Goal: Task Accomplishment & Management: Use online tool/utility

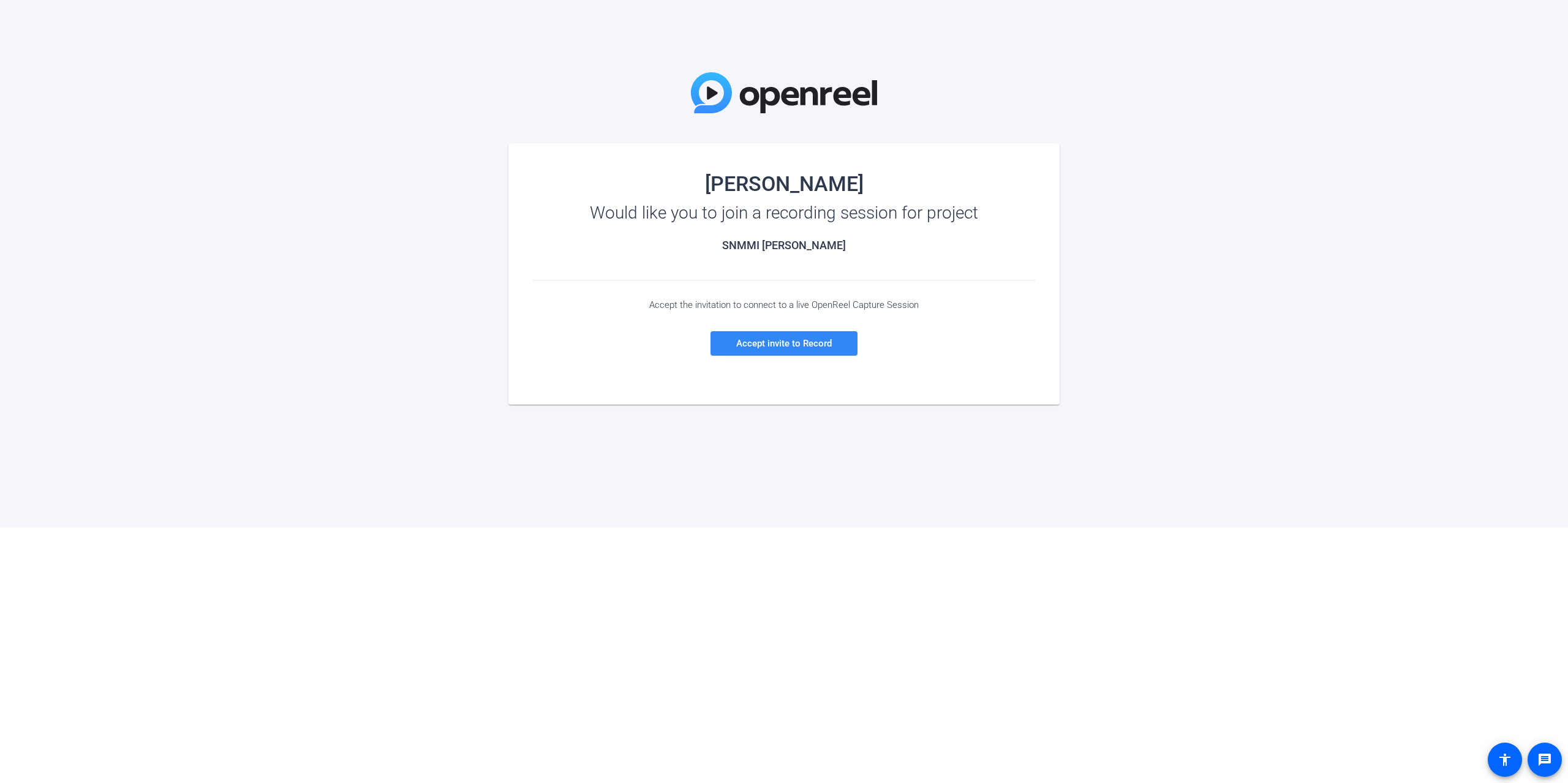
click at [777, 348] on span "Accept invite to Record" at bounding box center [784, 344] width 96 height 11
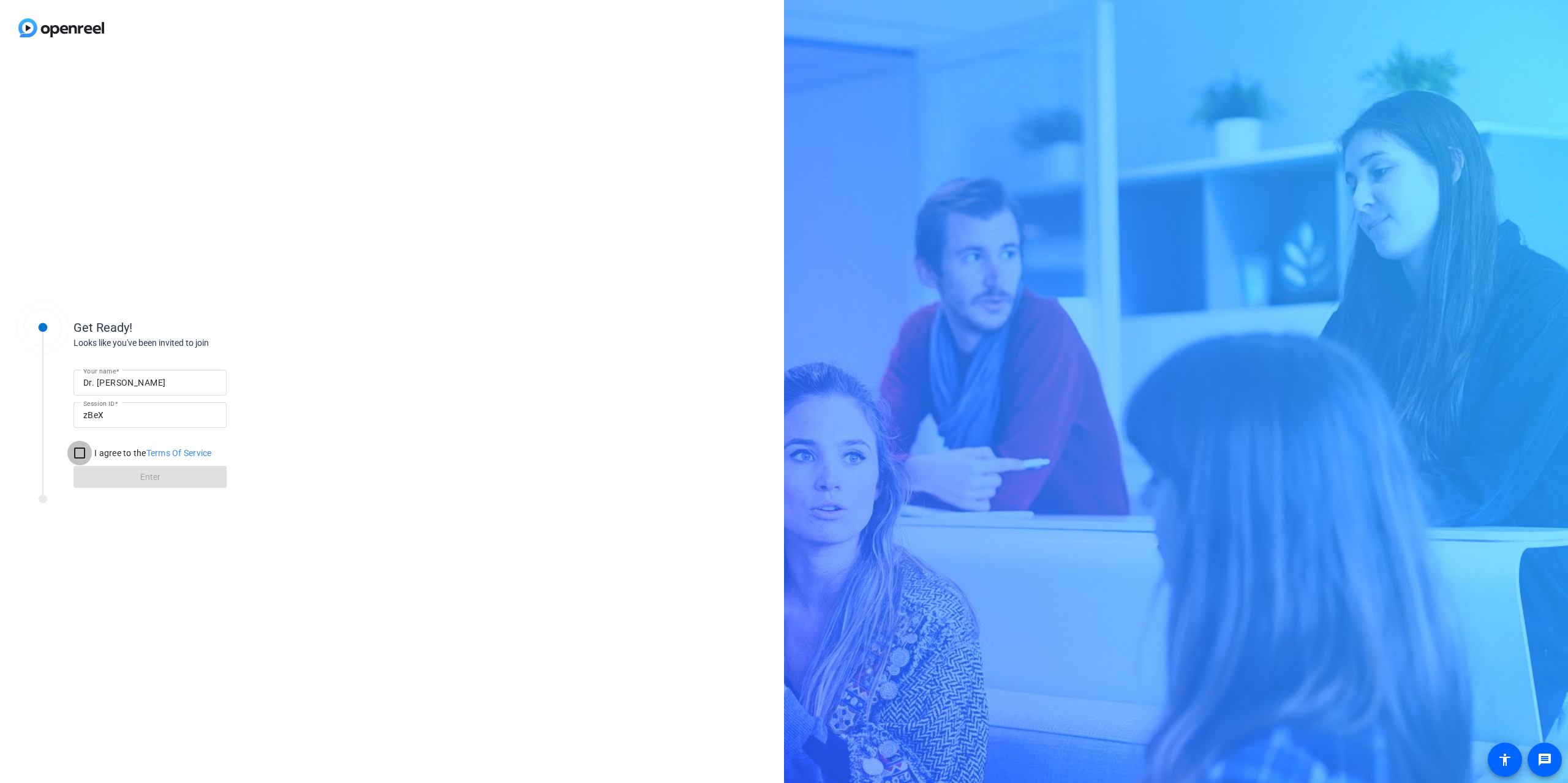
click at [78, 450] on input "I agree to the Terms Of Service" at bounding box center [79, 453] width 25 height 25
checkbox input "true"
click at [142, 483] on span "Enter" at bounding box center [150, 477] width 20 height 13
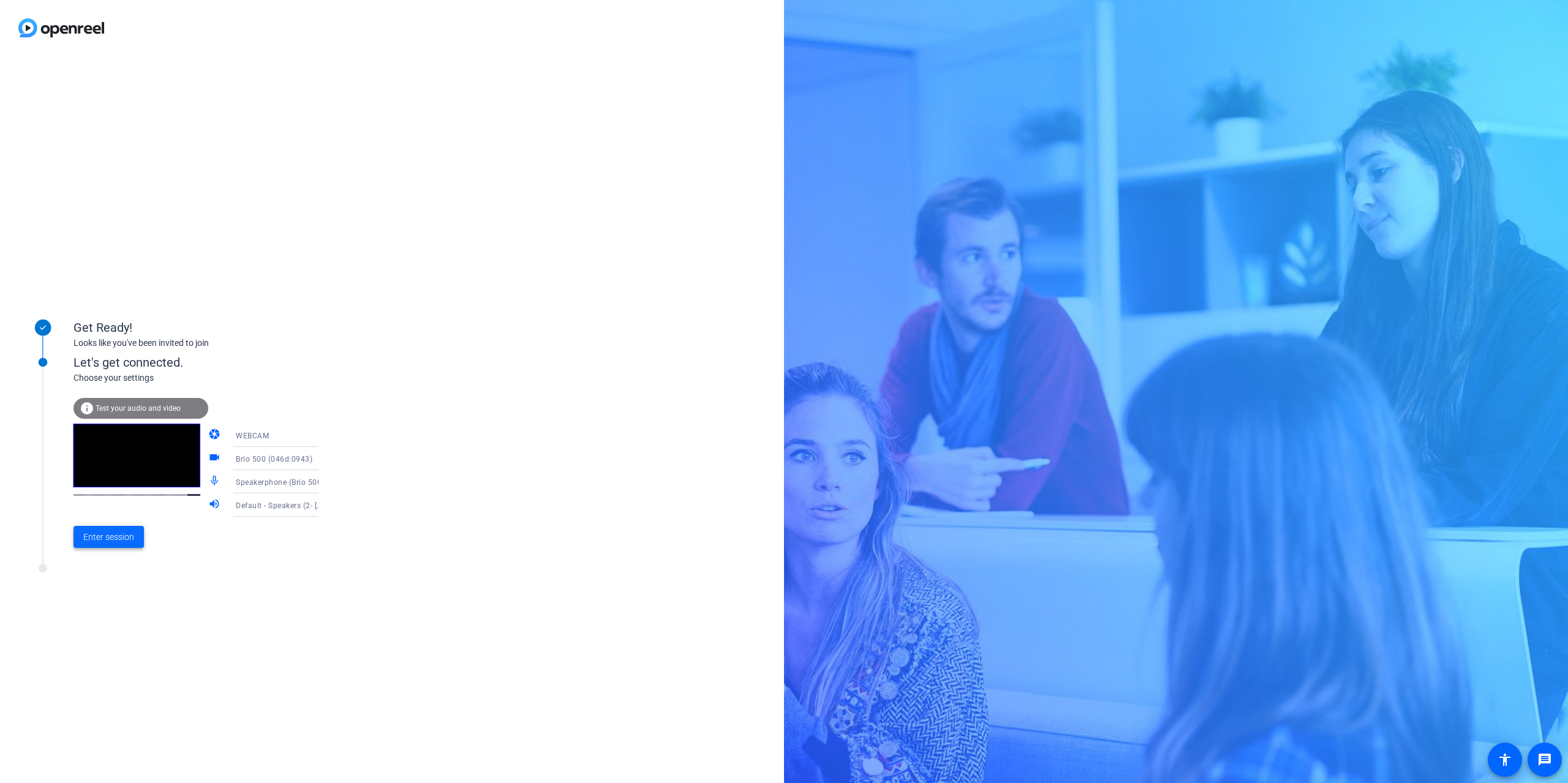
click at [109, 539] on span "Enter session" at bounding box center [109, 537] width 51 height 13
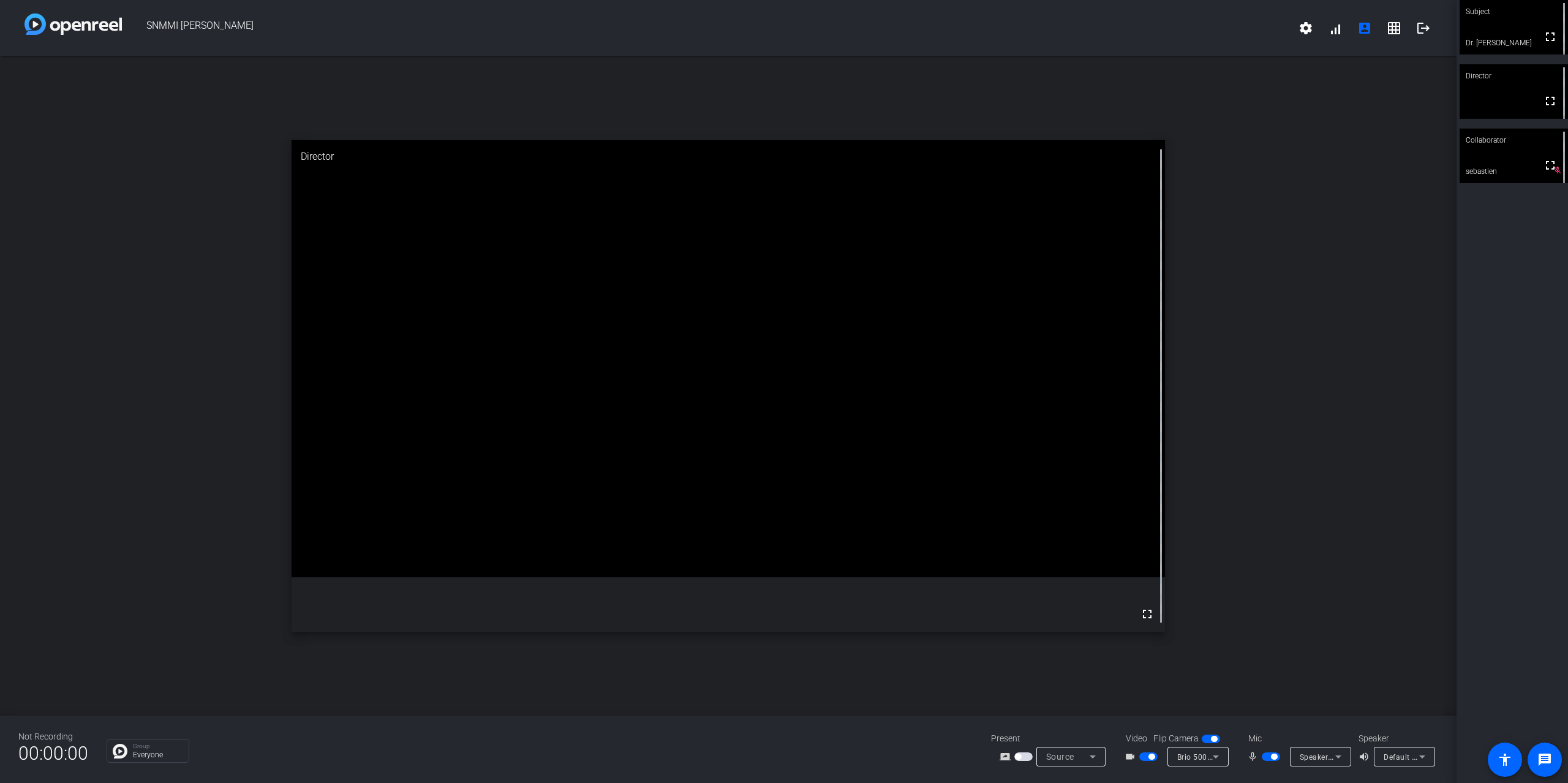
click at [1091, 755] on icon at bounding box center [1093, 757] width 15 height 15
click at [1188, 663] on div at bounding box center [784, 391] width 1568 height 783
click at [1093, 758] on icon at bounding box center [1093, 757] width 15 height 15
click at [1065, 712] on span "Screen Sharing" at bounding box center [1067, 710] width 53 height 15
click at [1093, 758] on icon at bounding box center [1092, 757] width 6 height 3
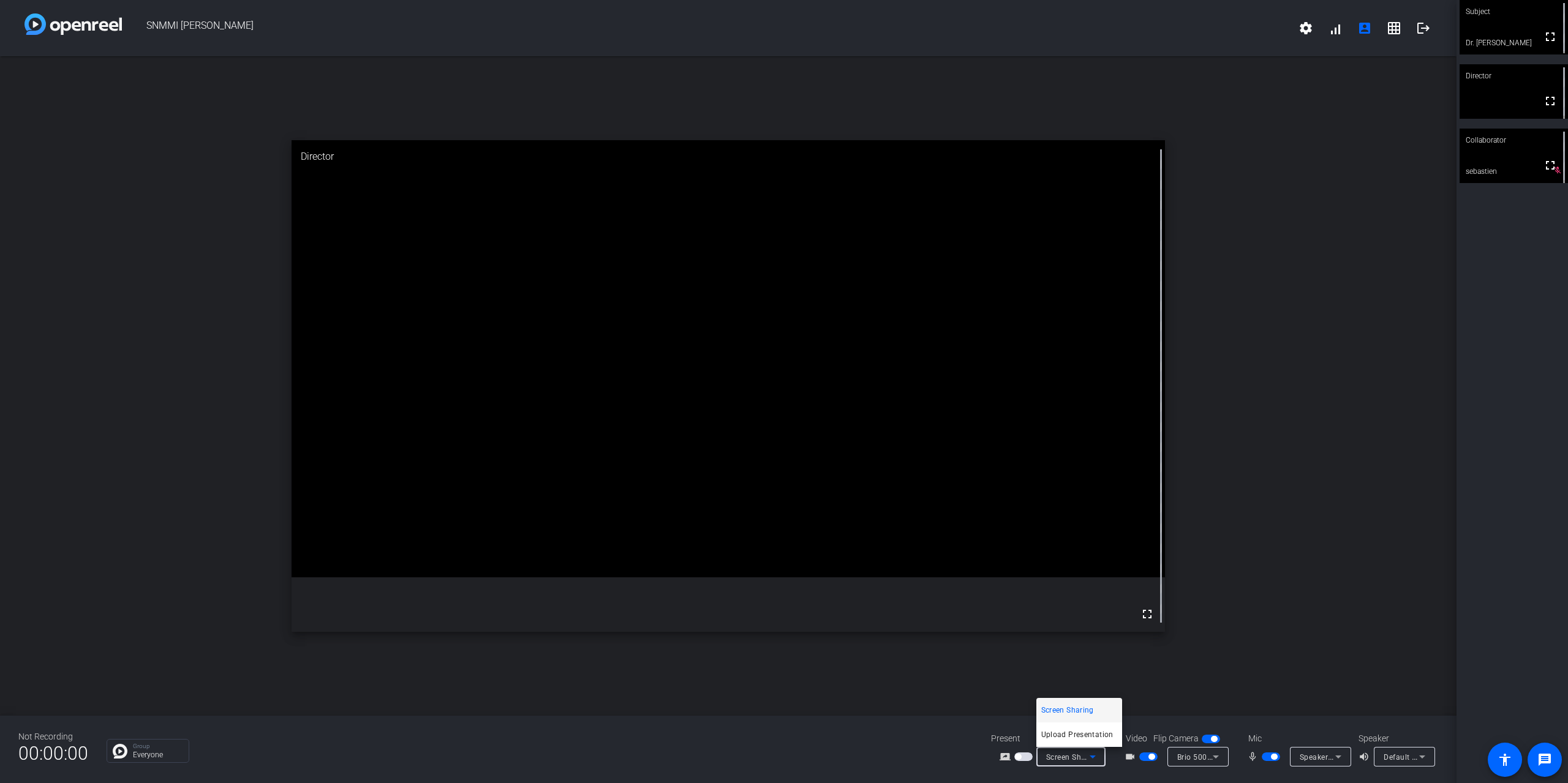
click at [1059, 778] on div at bounding box center [784, 391] width 1568 height 783
click at [1096, 750] on icon at bounding box center [1093, 757] width 15 height 15
click at [1062, 708] on span "Screen Sharing" at bounding box center [1067, 710] width 53 height 15
click at [1090, 753] on icon at bounding box center [1093, 757] width 15 height 15
click at [1070, 711] on span "Screen Sharing" at bounding box center [1067, 710] width 53 height 15
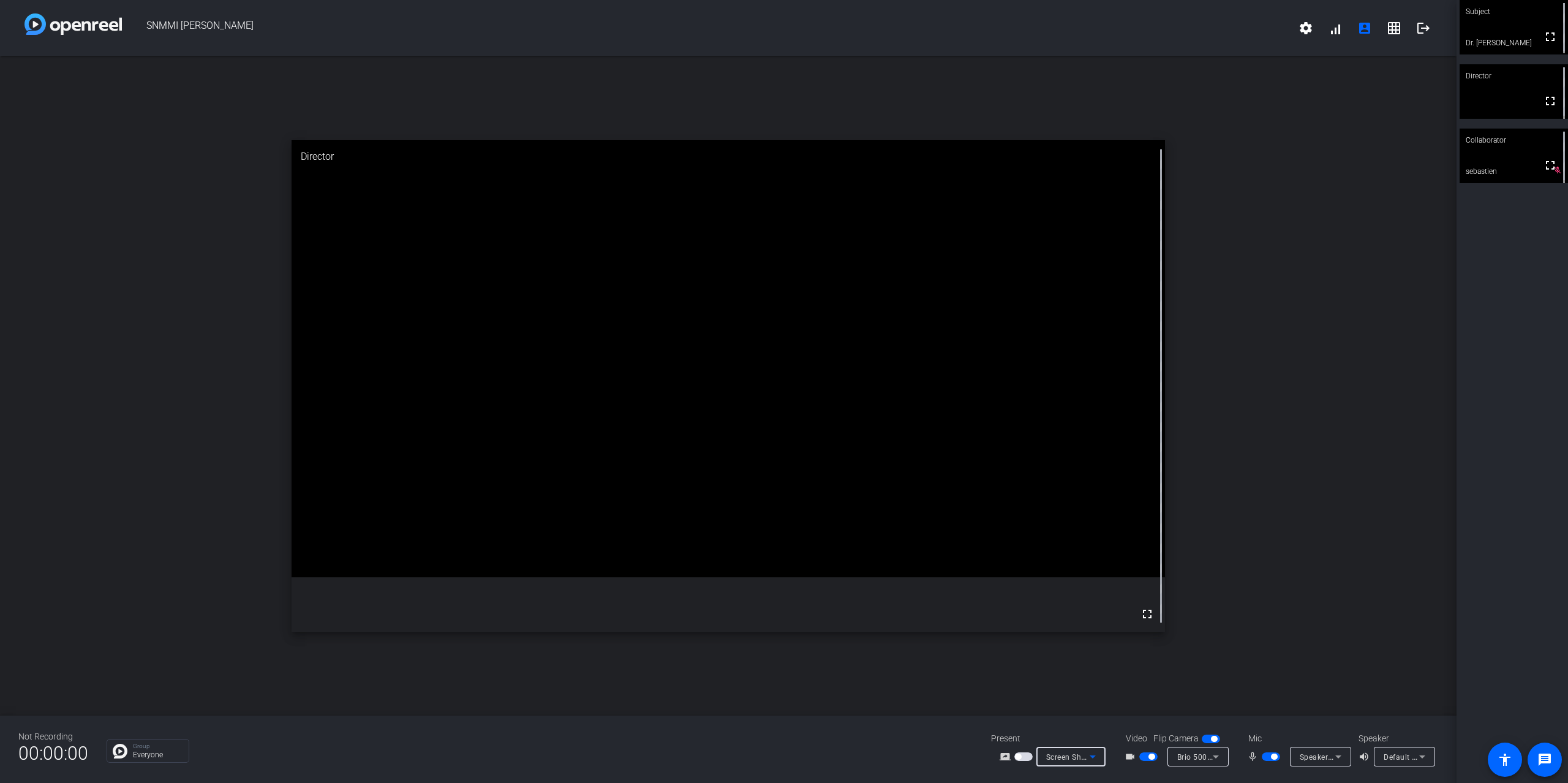
click at [1512, 16] on div "Subject" at bounding box center [1513, 11] width 109 height 23
click at [1117, 151] on div "Subject" at bounding box center [728, 156] width 874 height 33
click at [1090, 757] on icon at bounding box center [1093, 757] width 15 height 15
click at [1072, 708] on span "Screen Sharing" at bounding box center [1067, 710] width 53 height 15
click at [1514, 87] on div "Director" at bounding box center [1513, 75] width 109 height 23
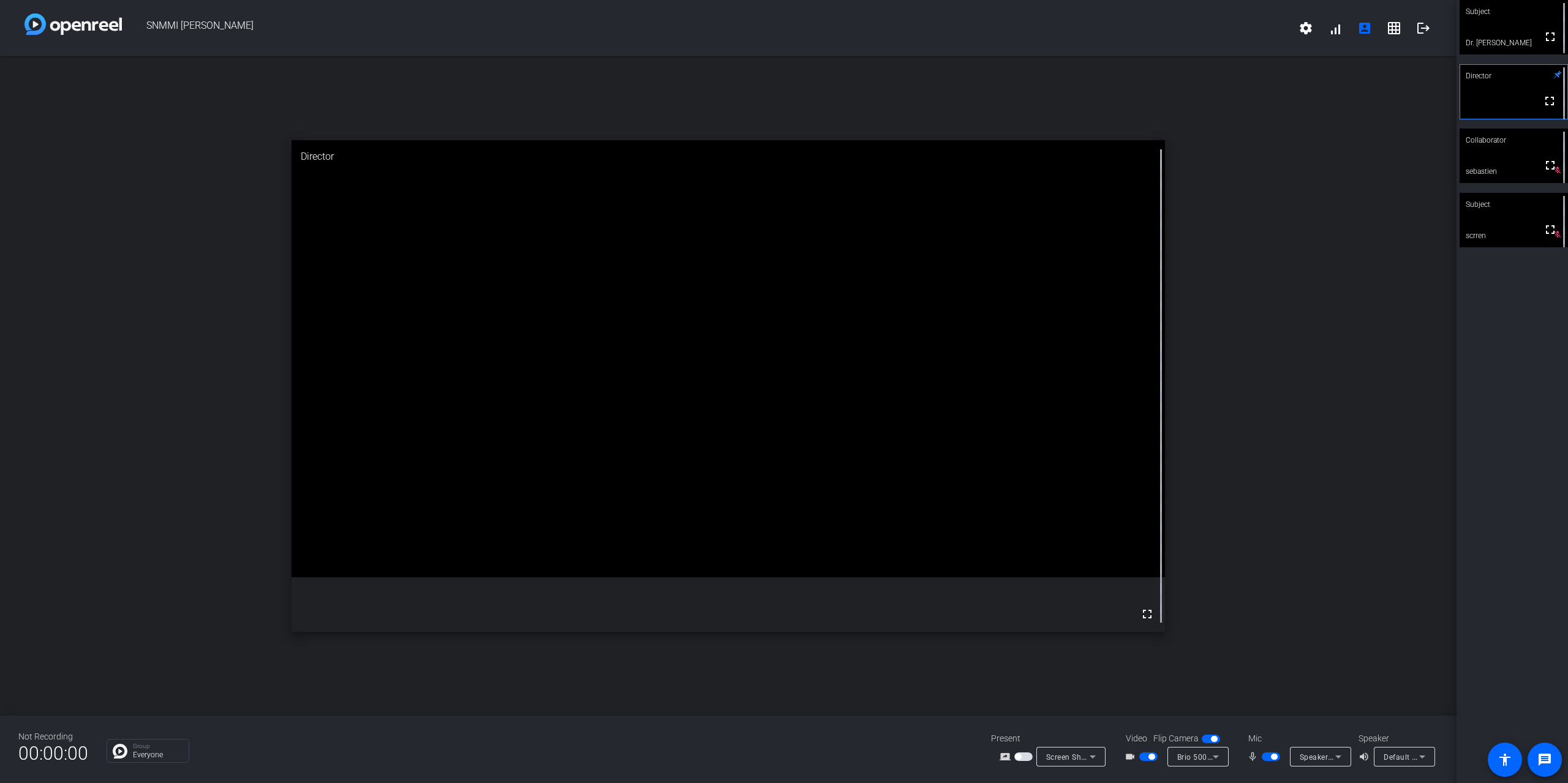
click at [1094, 755] on icon at bounding box center [1093, 757] width 15 height 15
click at [1078, 708] on span "Screen Sharing" at bounding box center [1067, 710] width 53 height 15
click at [1093, 760] on icon at bounding box center [1093, 757] width 15 height 15
click at [1072, 735] on span "Upload Presentation" at bounding box center [1076, 735] width 72 height 15
click at [1090, 747] on icon at bounding box center [1093, 746] width 15 height 15
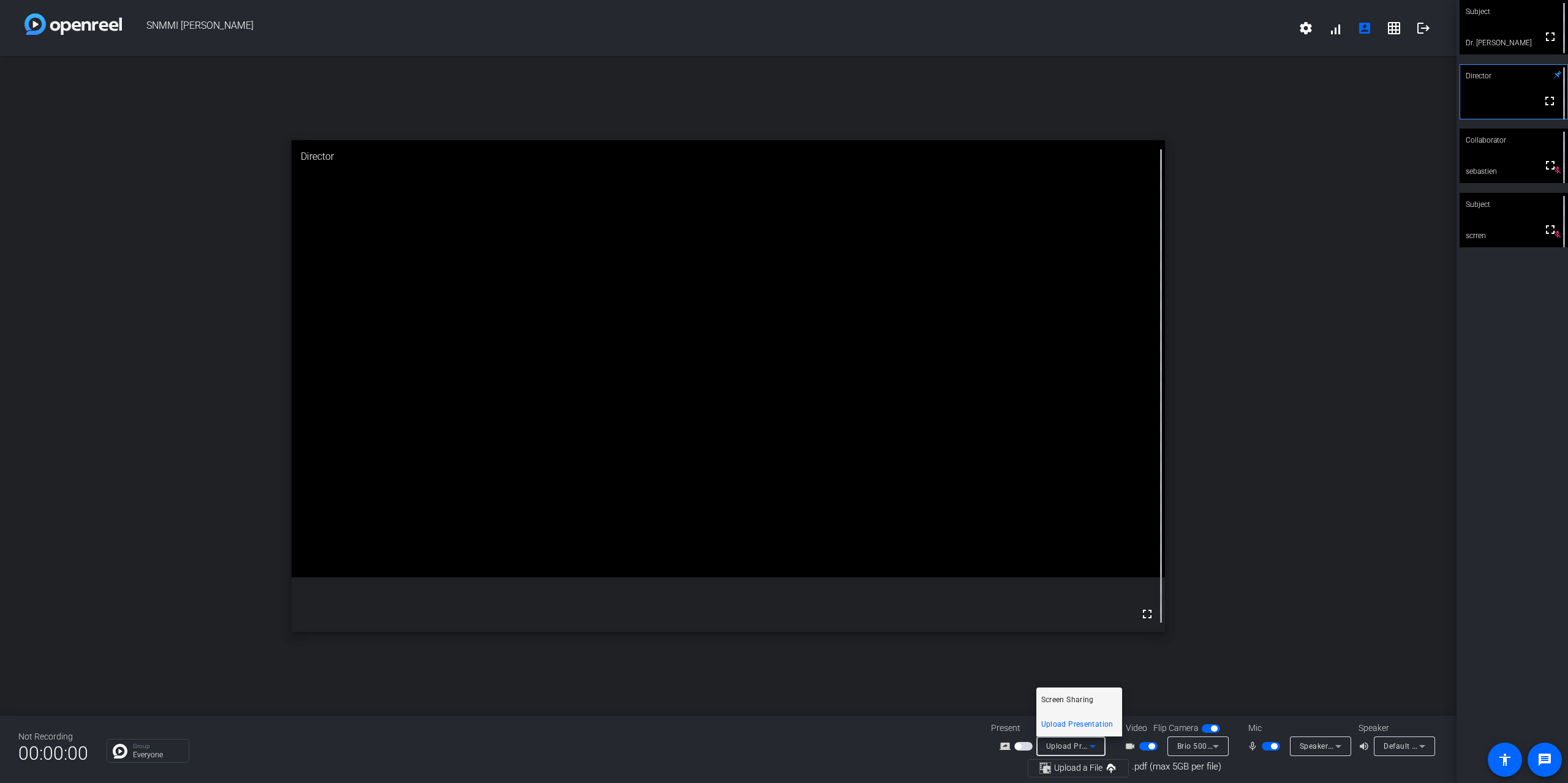
click at [1065, 699] on span "Screen Sharing" at bounding box center [1067, 700] width 53 height 15
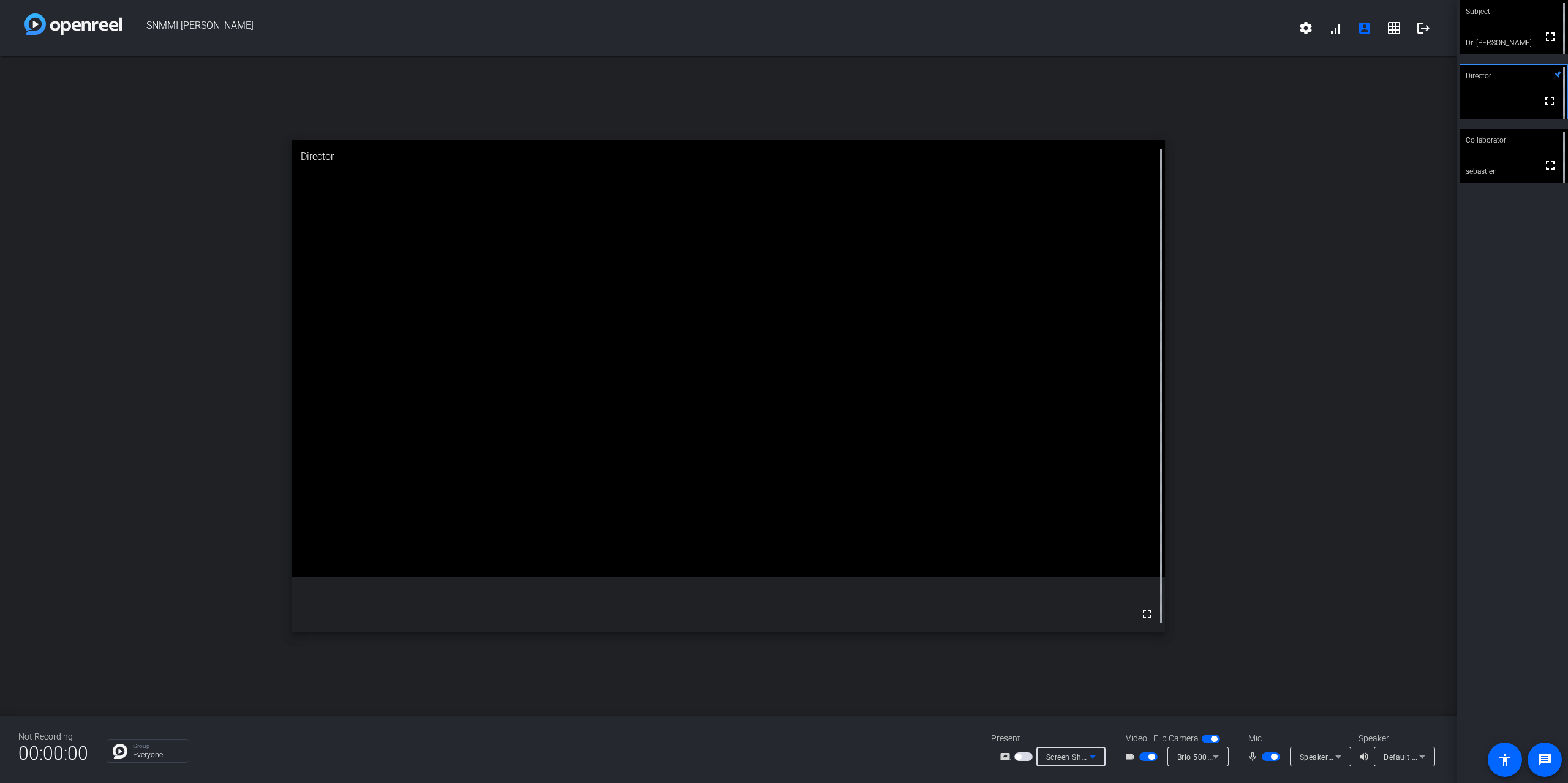
click at [1354, 315] on div "open_in_new Director fullscreen" at bounding box center [728, 386] width 1457 height 660
